Goal: Transaction & Acquisition: Purchase product/service

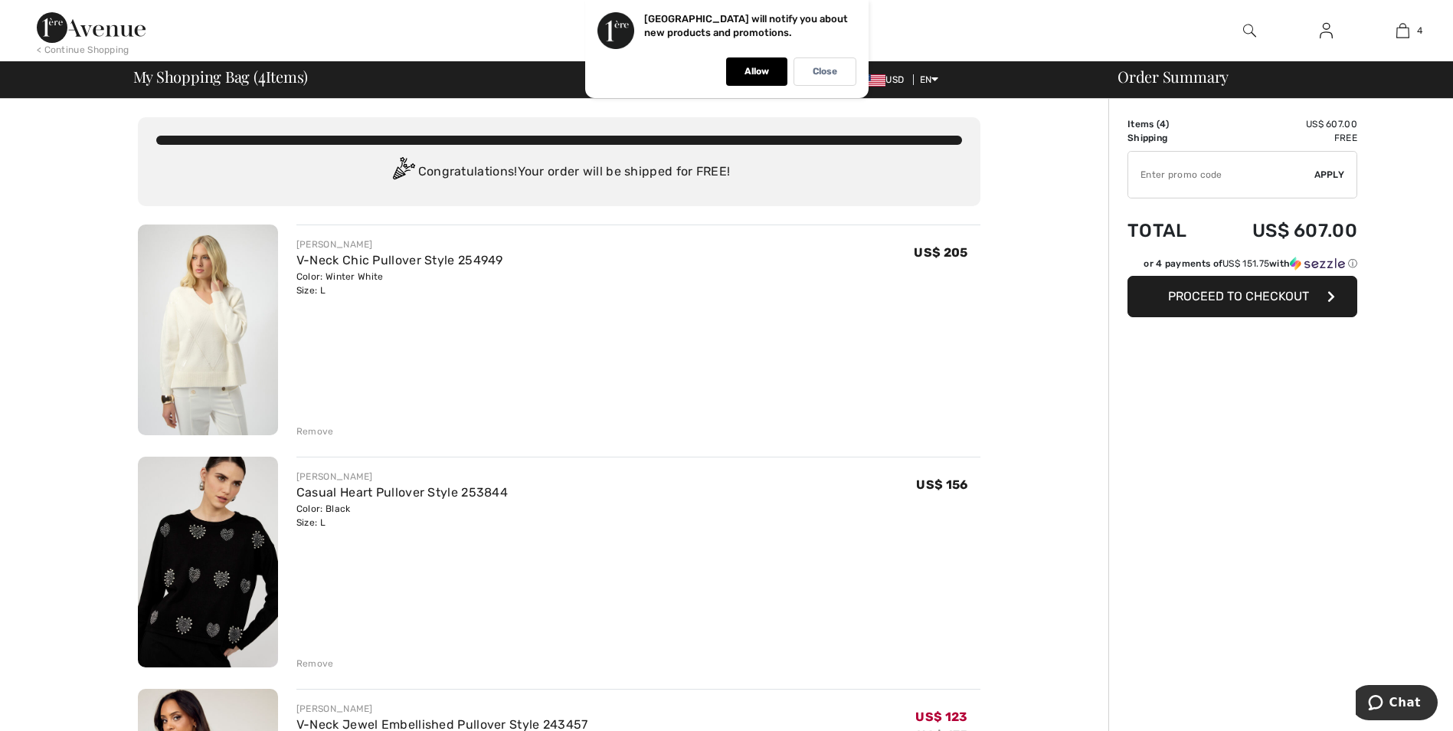
click at [315, 430] on div "Remove" at bounding box center [315, 431] width 38 height 14
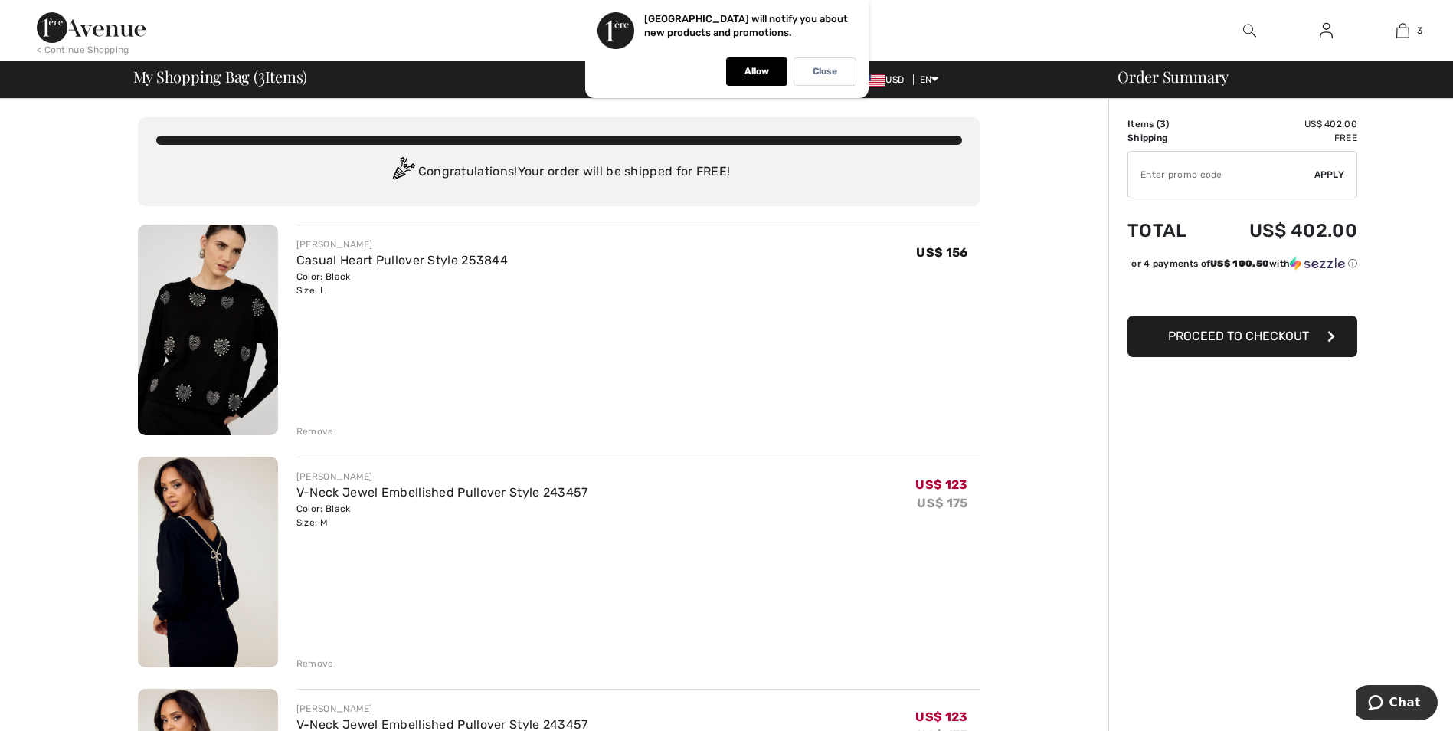
click at [312, 430] on div "Remove" at bounding box center [315, 431] width 38 height 14
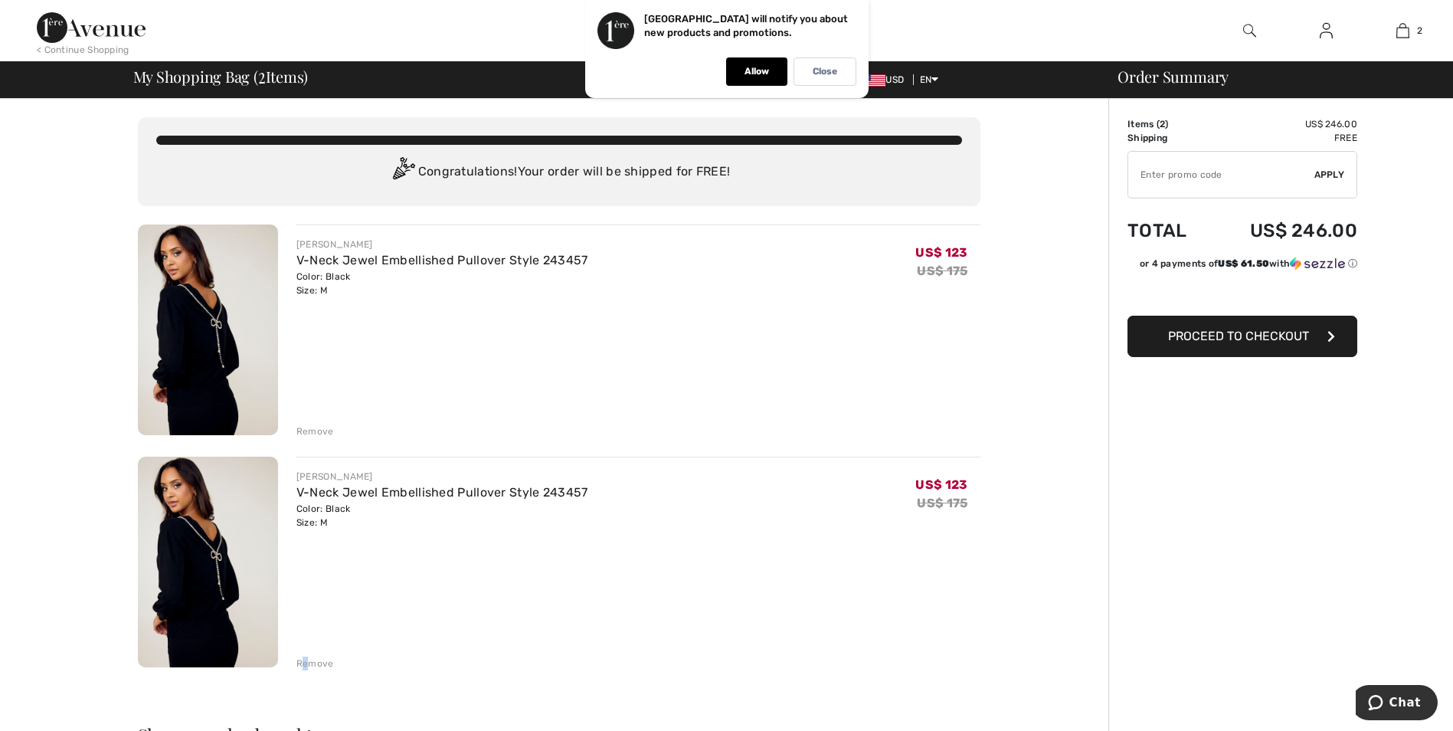
click at [305, 661] on div "Remove" at bounding box center [315, 663] width 38 height 14
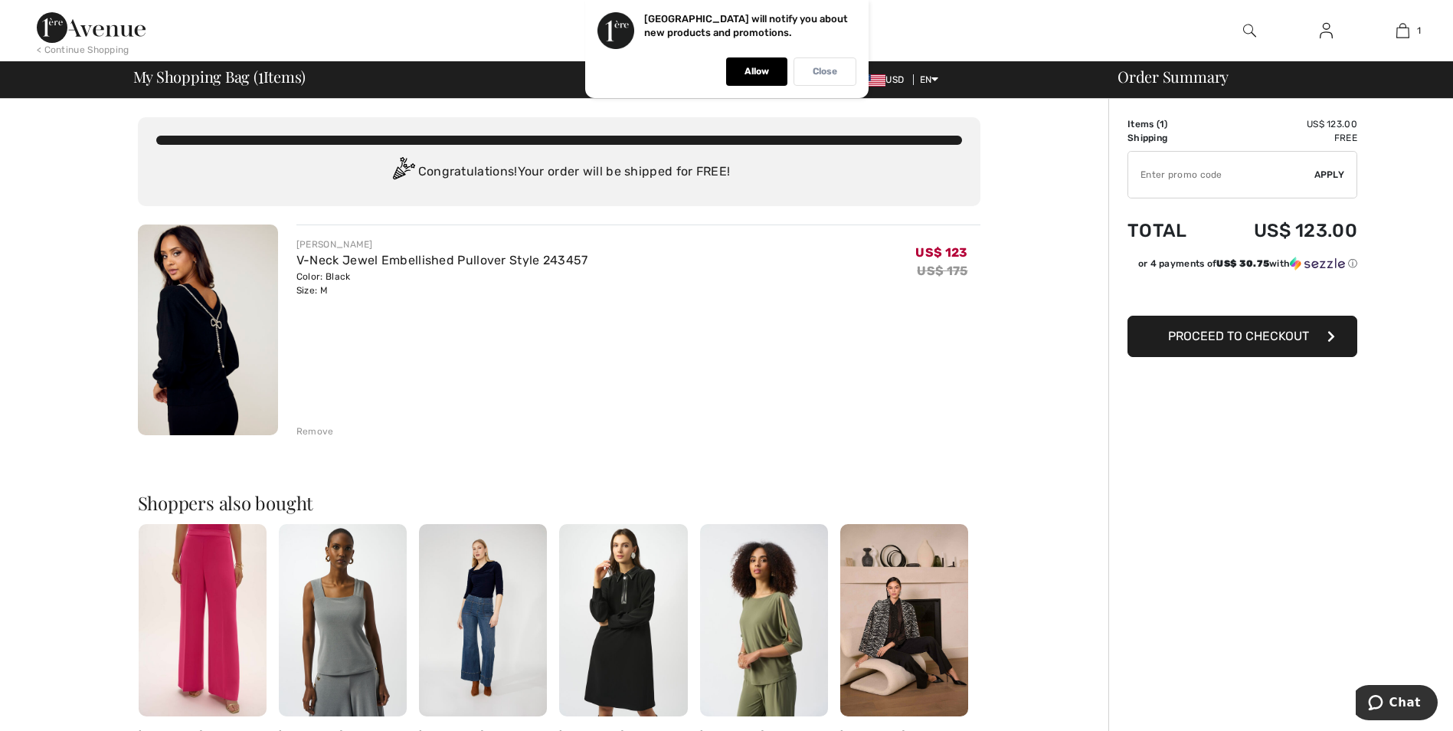
click at [820, 71] on p "Close" at bounding box center [825, 71] width 25 height 11
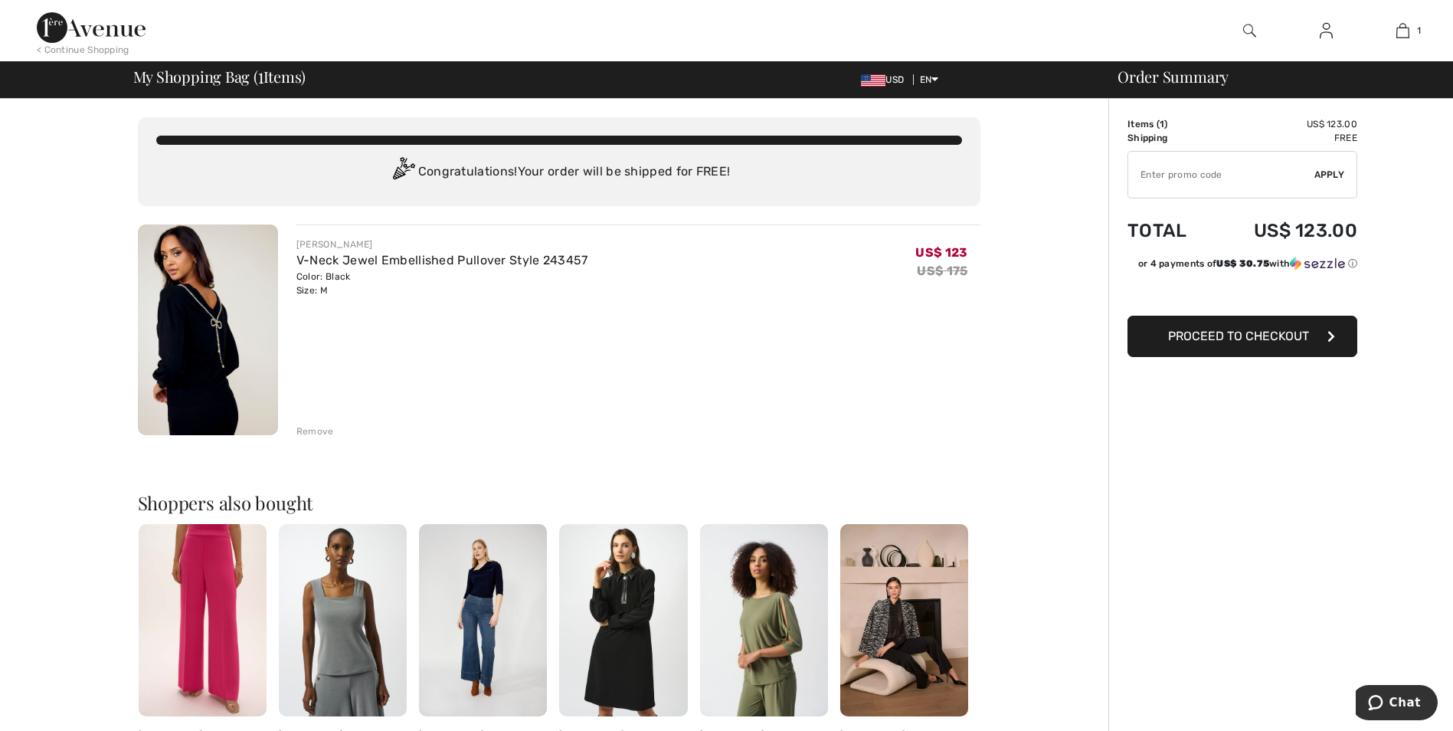
click at [1143, 174] on input "TEXT" at bounding box center [1221, 175] width 186 height 46
type input "EXTRA15"
click at [1324, 172] on span "Apply" at bounding box center [1329, 175] width 31 height 14
click at [1321, 170] on span "Remove" at bounding box center [1325, 175] width 38 height 14
